Goal: Information Seeking & Learning: Learn about a topic

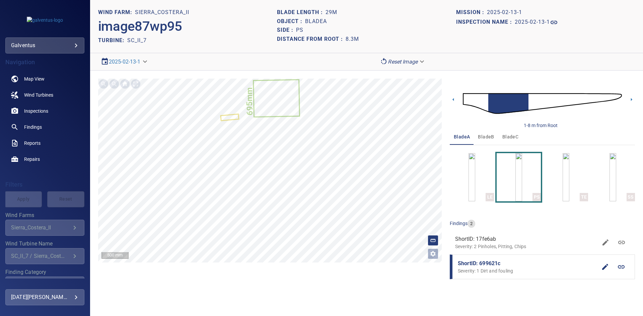
click at [41, 258] on div "SC_II_7 / Sierra_Costera_II" at bounding box center [41, 256] width 60 height 6
click at [40, 108] on span "Inspections" at bounding box center [36, 111] width 24 height 7
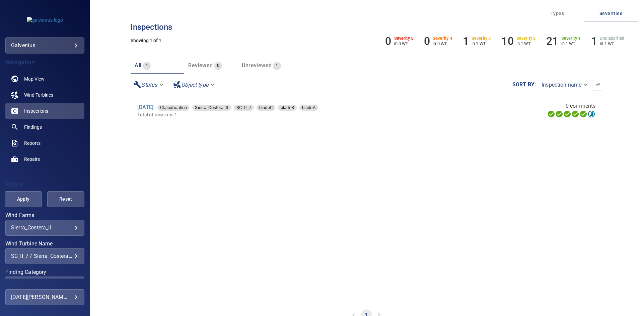
click at [40, 257] on div "SC_II_7 / Sierra_Costera_II" at bounding box center [45, 256] width 68 height 6
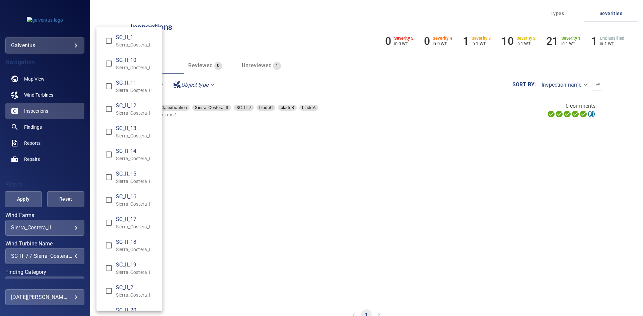
scroll to position [814, 0]
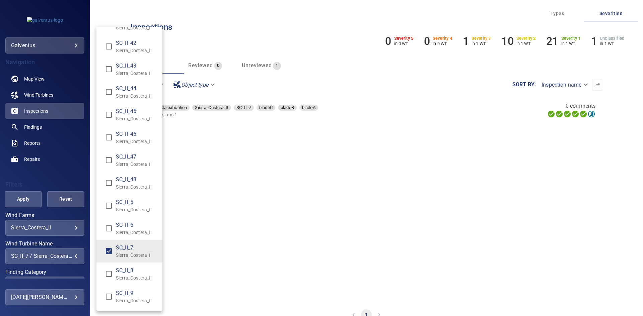
click at [124, 248] on span "SC_II_7" at bounding box center [136, 248] width 41 height 8
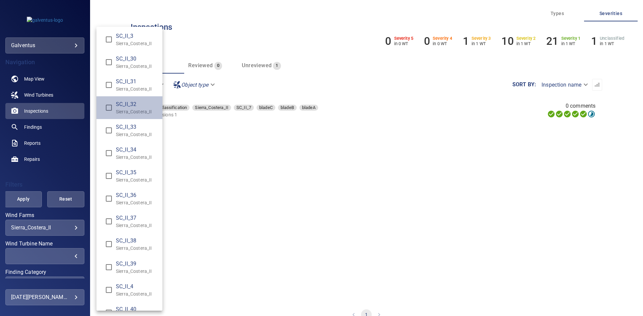
click at [139, 111] on p "Sierra_Costera_II" at bounding box center [136, 111] width 41 height 7
type input "**********"
click at [15, 200] on div "Wind Turbine Name" at bounding box center [321, 158] width 643 height 316
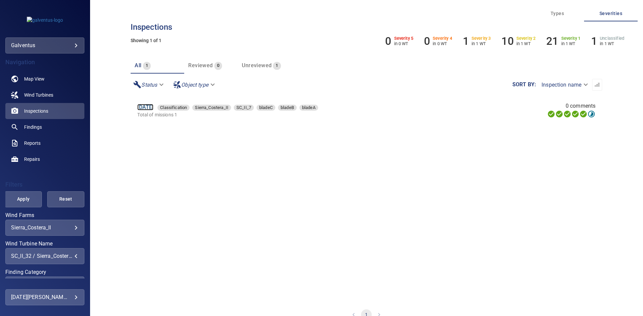
click at [158, 104] on div "[DATE] Classification Sierra_Costera_II SC_II_7 bladeC bladeB bladeA" at bounding box center [285, 107] width 296 height 8
click at [153, 106] on link "[DATE]" at bounding box center [145, 107] width 16 height 6
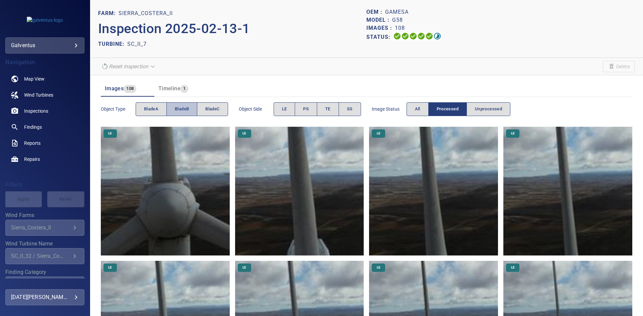
click at [172, 112] on button "bladeB" at bounding box center [181, 109] width 31 height 14
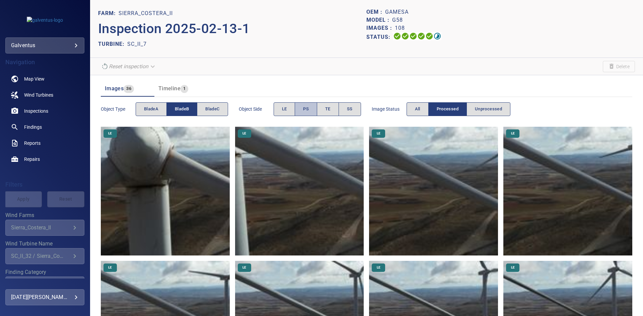
click at [308, 104] on button "PS" at bounding box center [306, 109] width 22 height 14
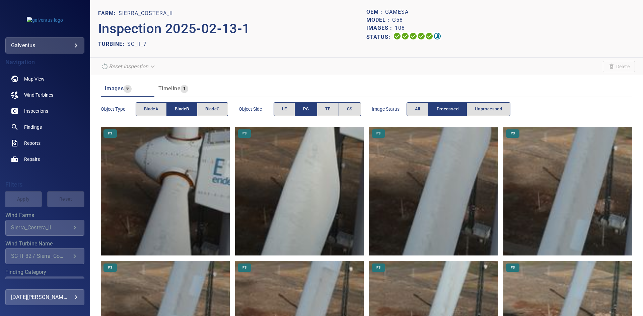
click at [307, 205] on img at bounding box center [299, 191] width 129 height 129
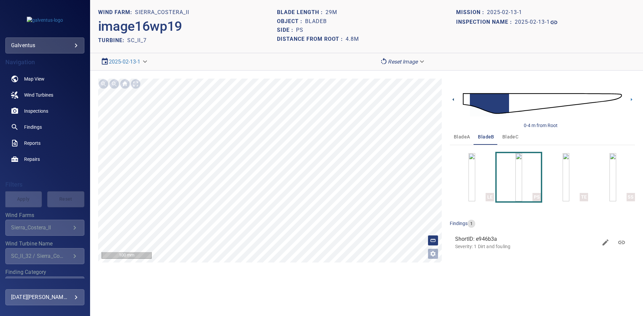
click at [455, 97] on icon at bounding box center [453, 99] width 7 height 7
click at [630, 99] on icon at bounding box center [631, 99] width 7 height 7
